Goal: Task Accomplishment & Management: Complete application form

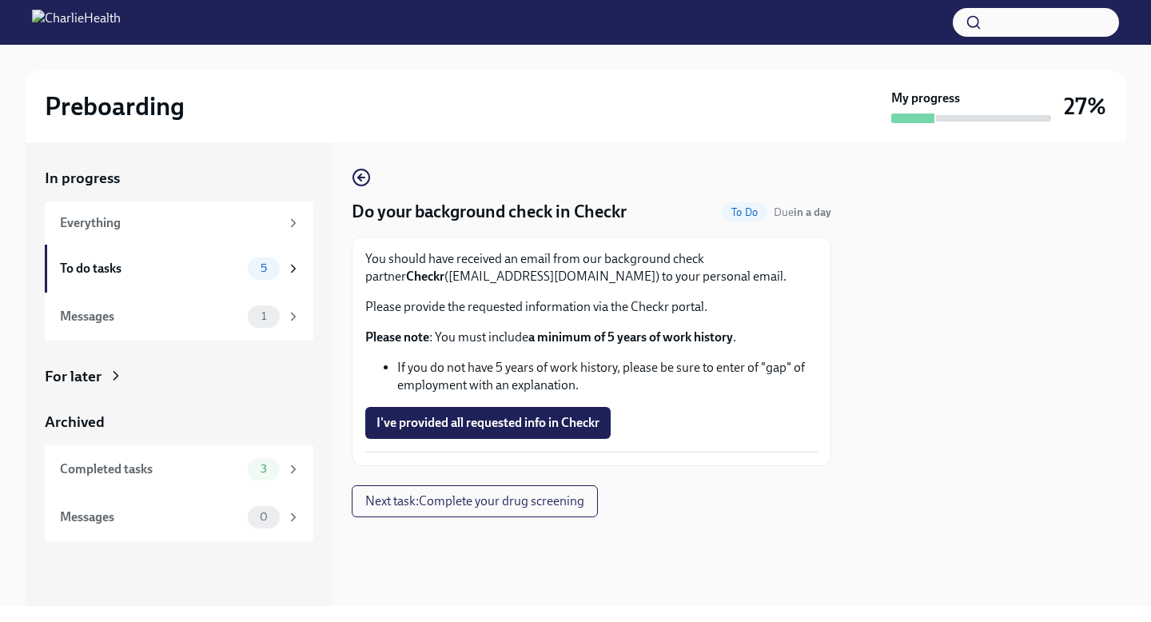
scroll to position [2694, 0]
click at [232, 226] on div "Everything" at bounding box center [170, 223] width 220 height 18
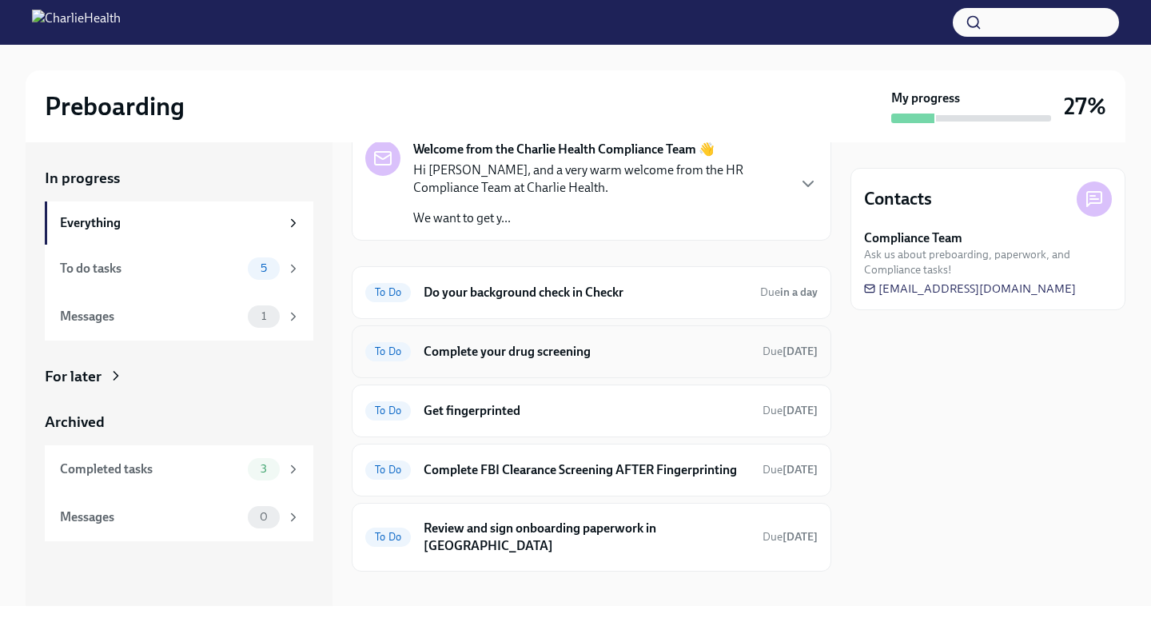
scroll to position [74, 0]
click at [660, 297] on h6 "Do your background check in Checkr" at bounding box center [586, 293] width 324 height 18
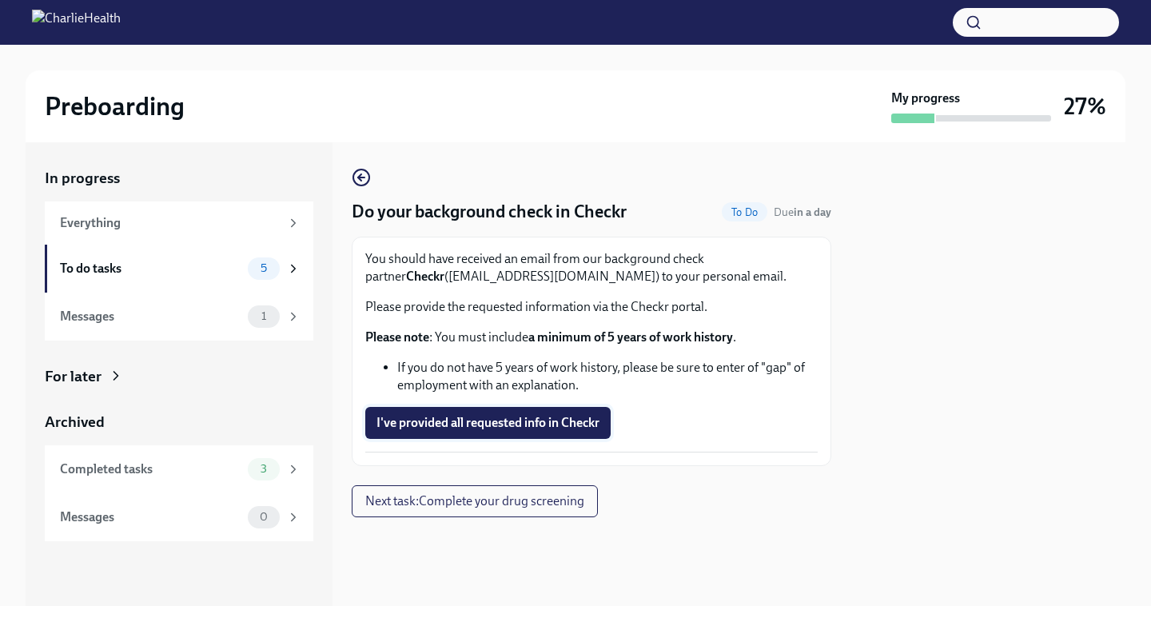
click at [501, 427] on span "I've provided all requested info in Checkr" at bounding box center [488, 423] width 223 height 16
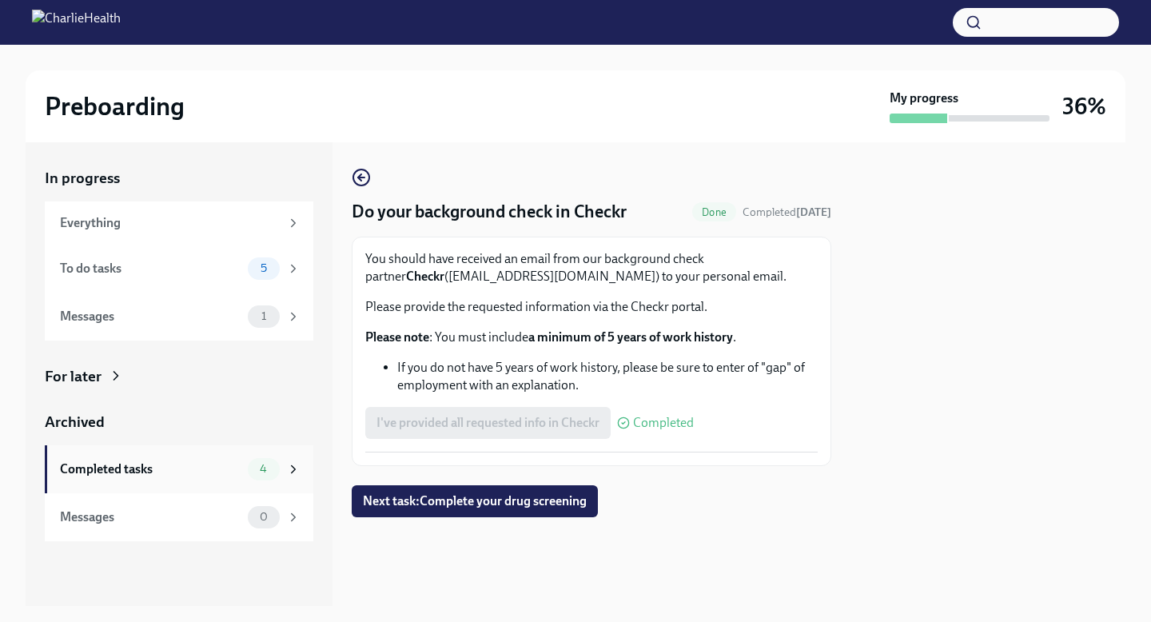
click at [277, 471] on div "4" at bounding box center [264, 469] width 32 height 22
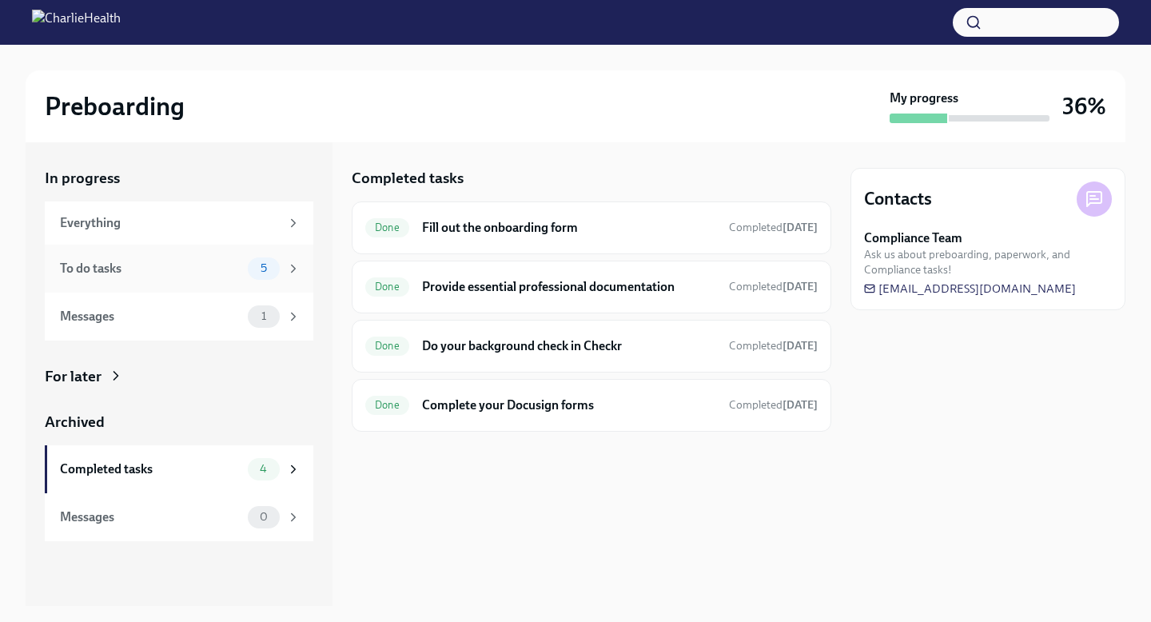
click at [269, 264] on span "5" at bounding box center [264, 268] width 26 height 12
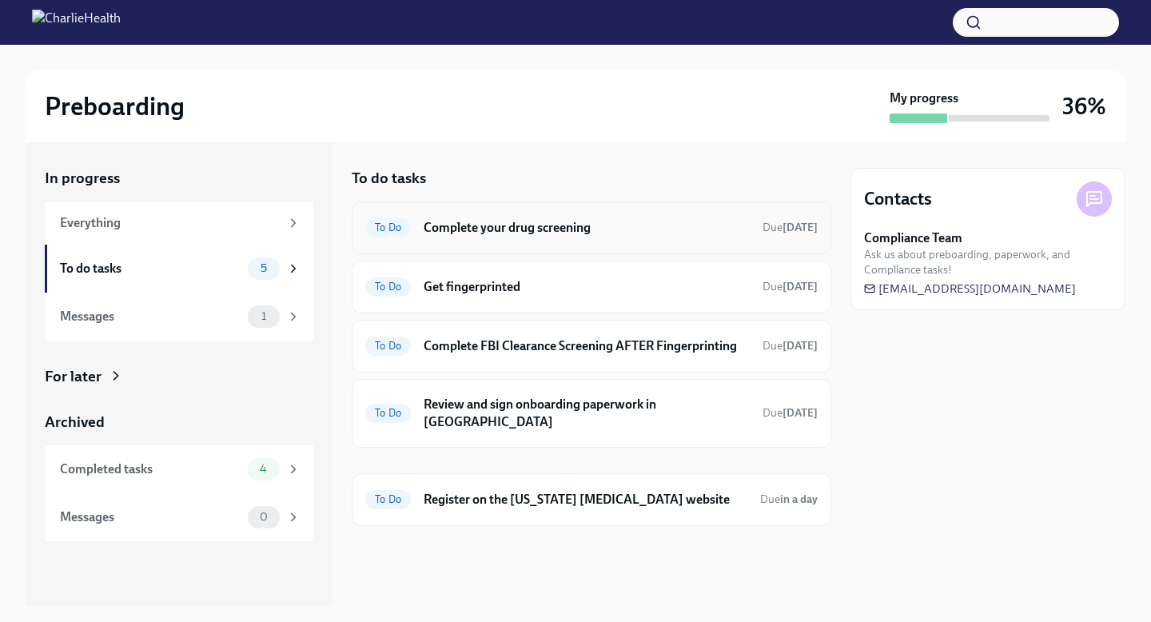
click at [567, 230] on h6 "Complete your drug screening" at bounding box center [587, 228] width 326 height 18
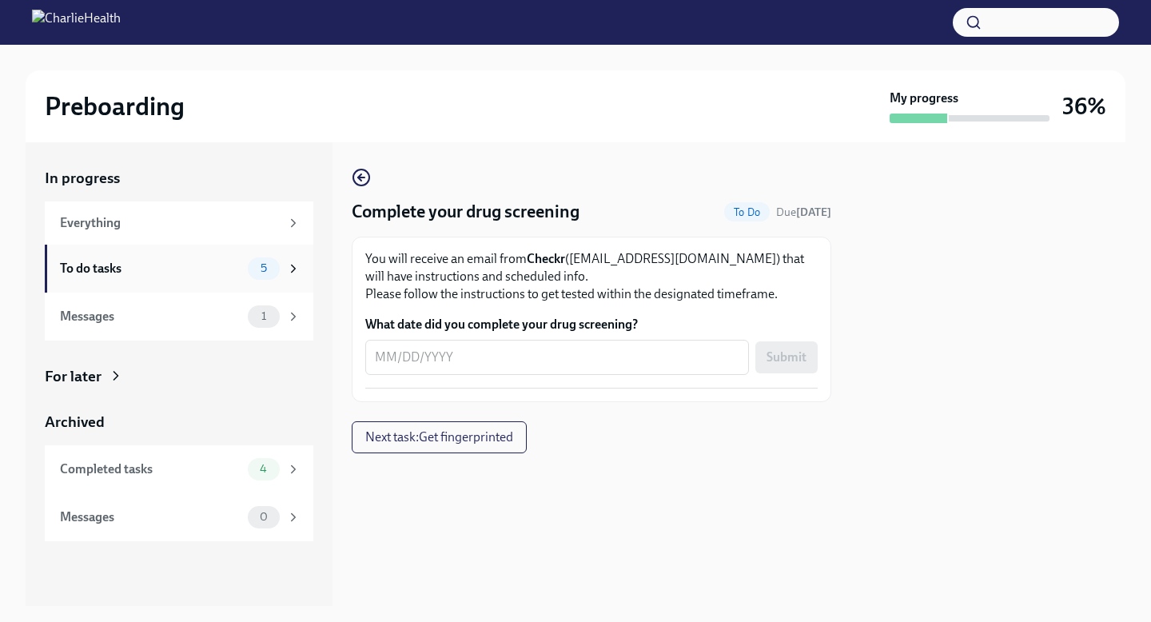
click at [250, 277] on div "5" at bounding box center [274, 268] width 53 height 22
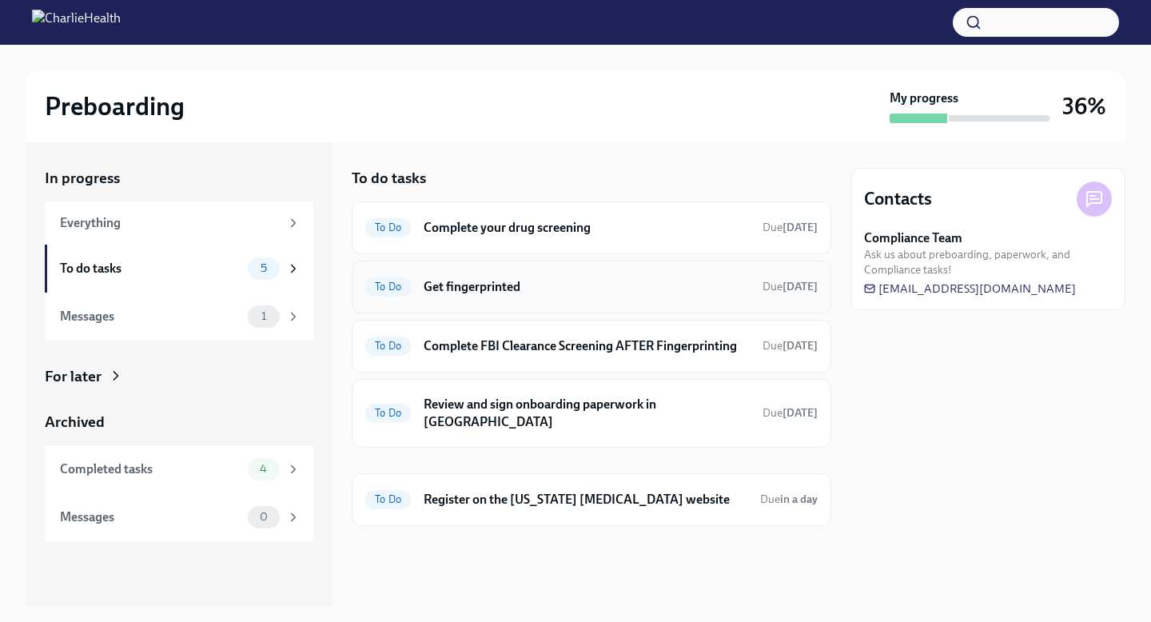
click at [532, 281] on h6 "Get fingerprinted" at bounding box center [587, 287] width 326 height 18
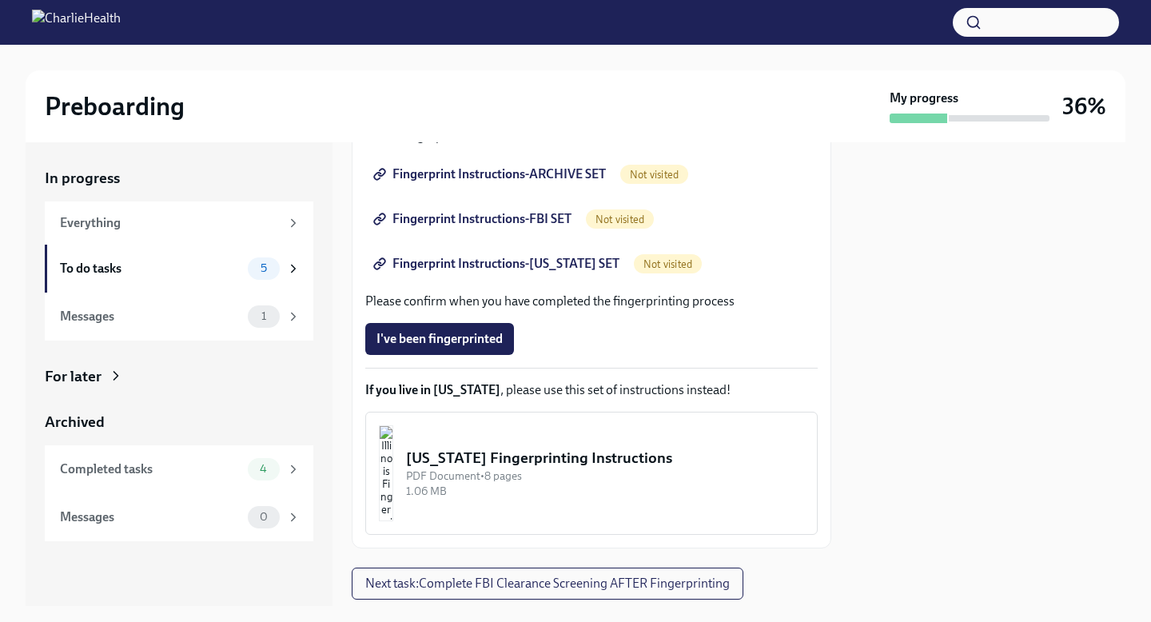
scroll to position [332, 0]
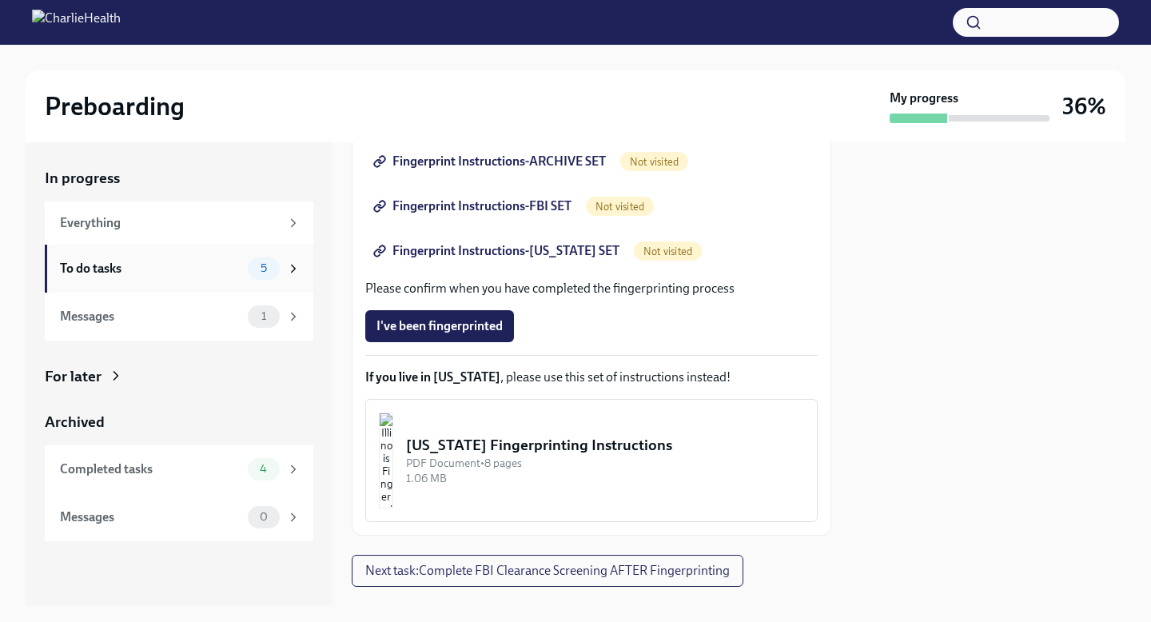
click at [279, 270] on div "5" at bounding box center [264, 268] width 32 height 22
